Goal: Find specific page/section: Find specific page/section

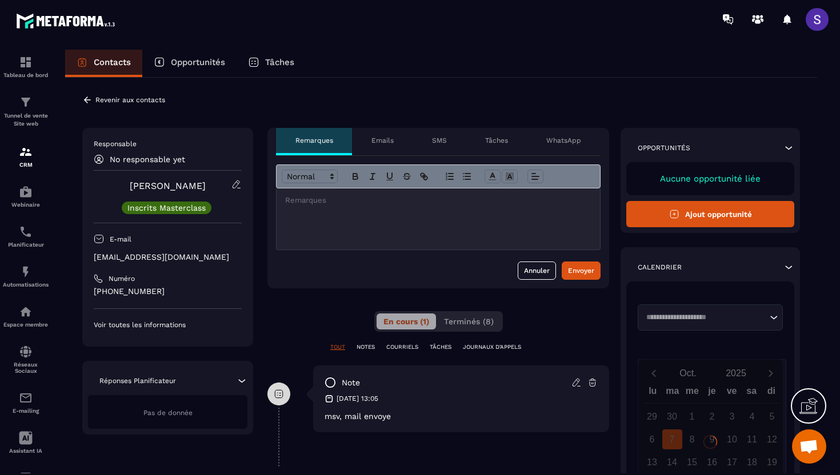
scroll to position [89, 0]
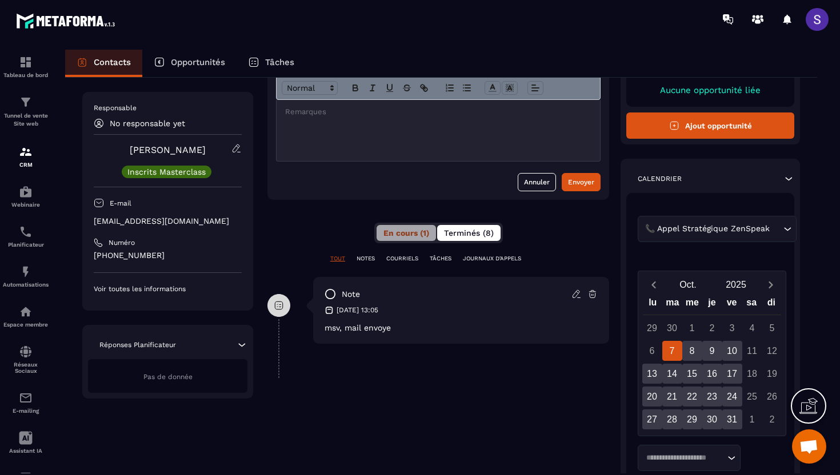
click at [462, 240] on button "Terminés (8)" at bounding box center [468, 233] width 63 height 16
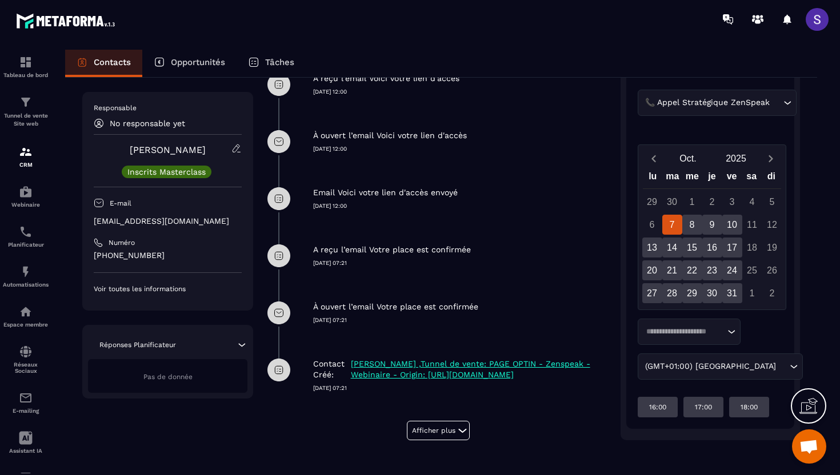
scroll to position [0, 0]
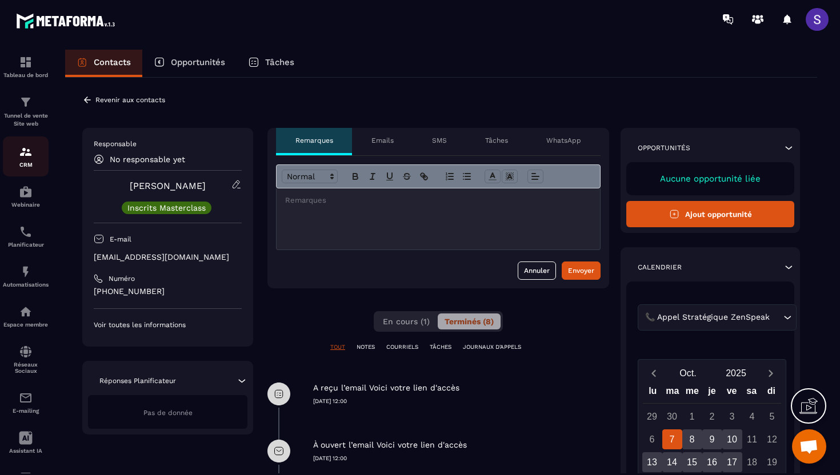
click at [26, 165] on p "CRM" at bounding box center [26, 165] width 46 height 6
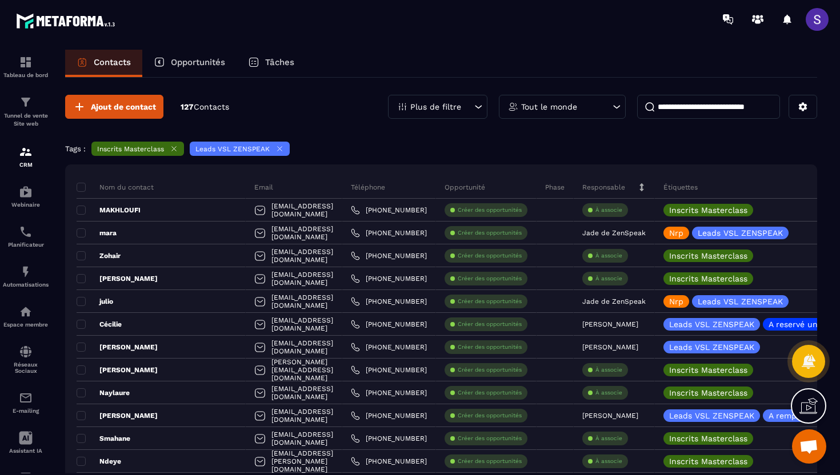
click at [279, 150] on icon at bounding box center [280, 149] width 5 height 5
